Goal: Task Accomplishment & Management: Complete application form

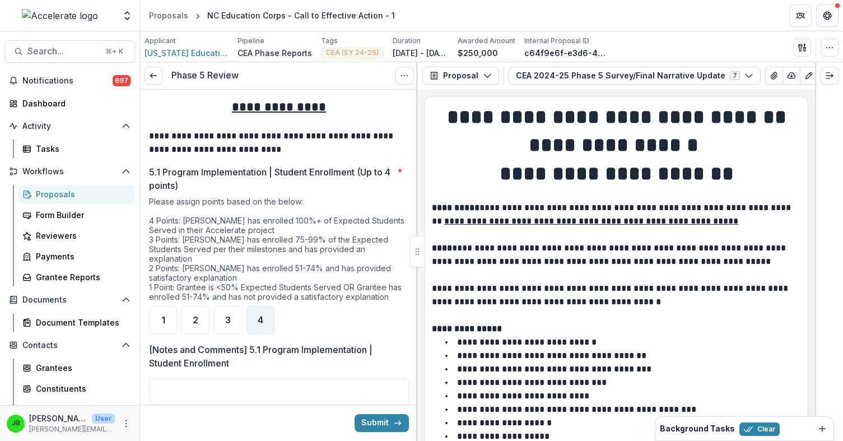
scroll to position [1001, 0]
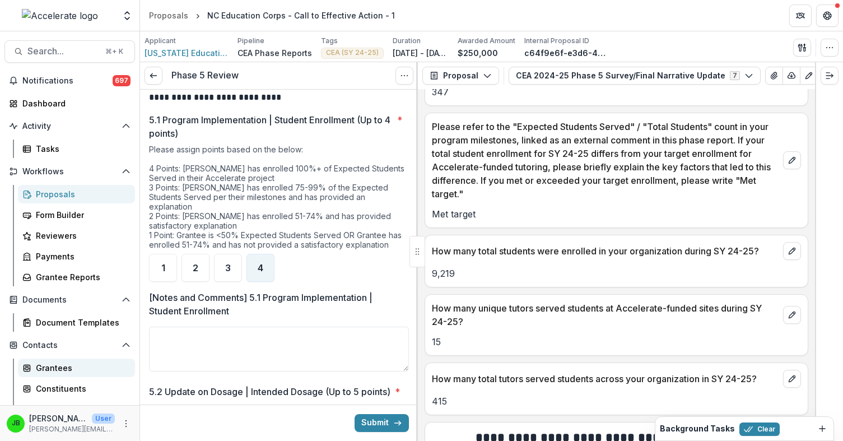
click at [77, 374] on link "Grantees" at bounding box center [76, 368] width 117 height 18
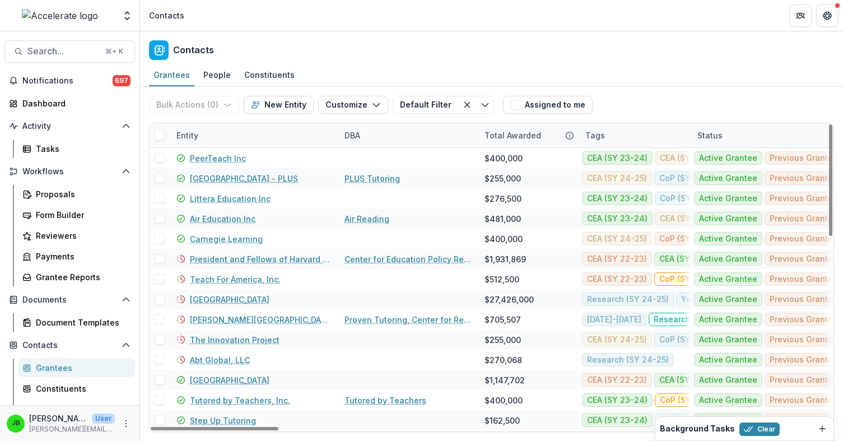
click at [191, 139] on div "Entity" at bounding box center [187, 135] width 35 height 12
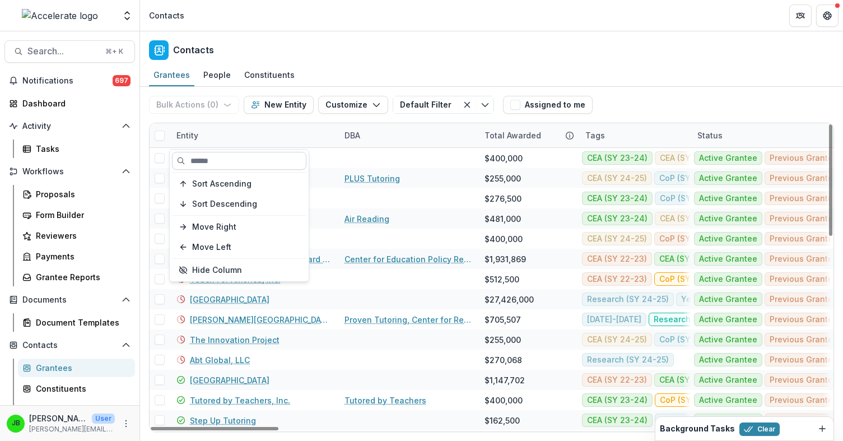
click at [211, 164] on input at bounding box center [239, 161] width 134 height 18
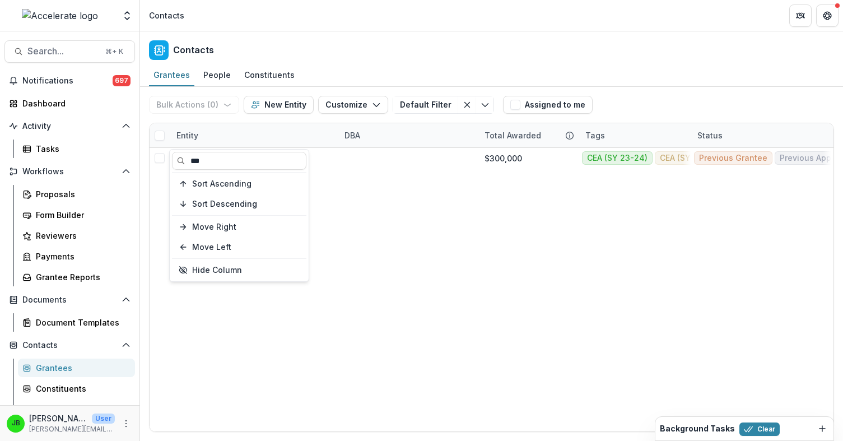
type input "***"
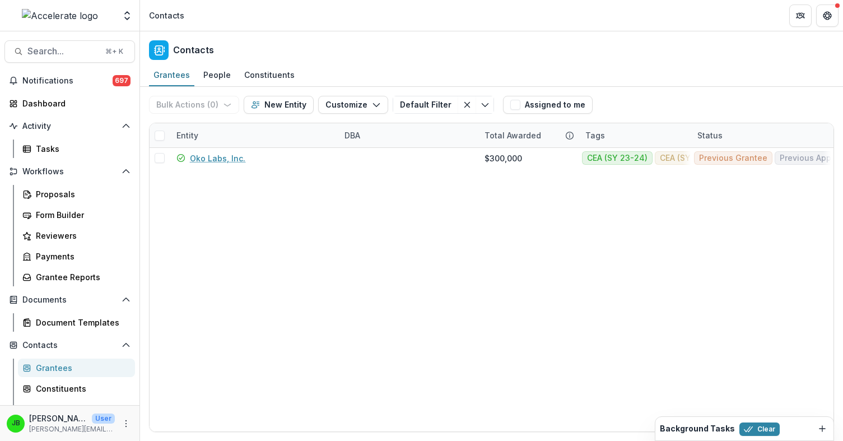
click at [442, 29] on header "Contacts" at bounding box center [491, 15] width 703 height 31
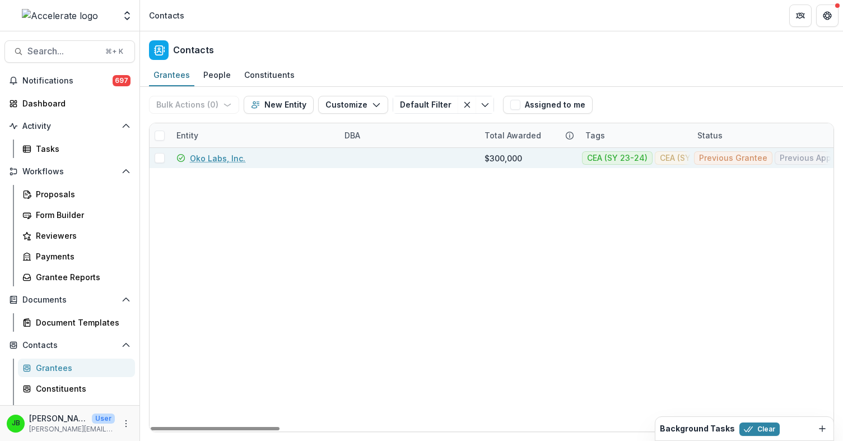
click at [228, 159] on link "Oko Labs, Inc." at bounding box center [217, 158] width 55 height 12
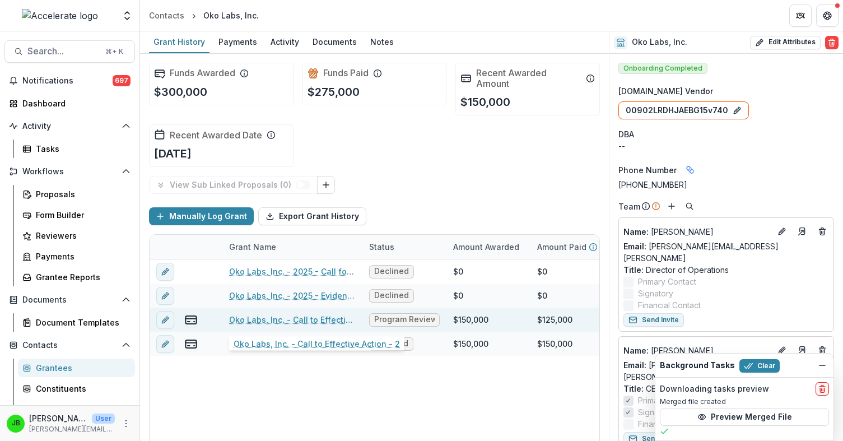
click at [324, 317] on link "Oko Labs, Inc. - Call to Effective Action - 2" at bounding box center [292, 320] width 127 height 12
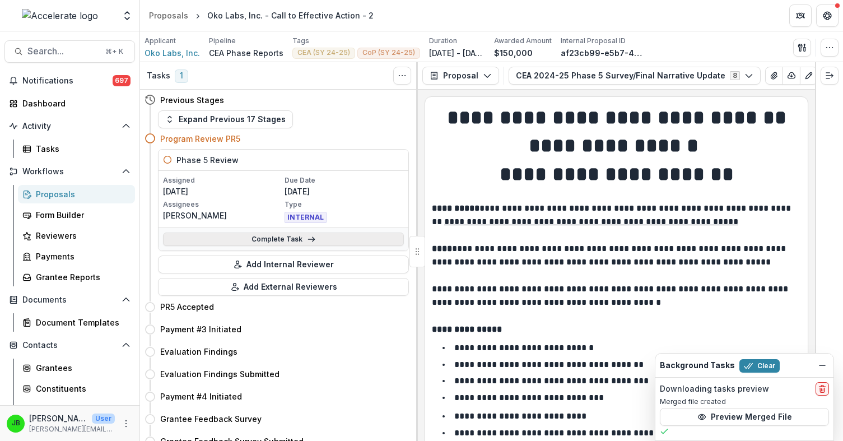
click at [262, 238] on link "Complete Task" at bounding box center [283, 239] width 241 height 13
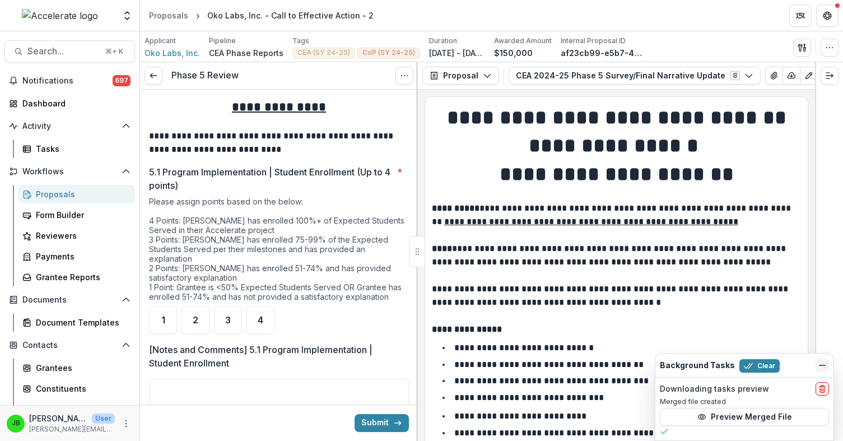
click at [824, 366] on icon "Dismiss" at bounding box center [822, 365] width 9 height 9
